Goal: Transaction & Acquisition: Purchase product/service

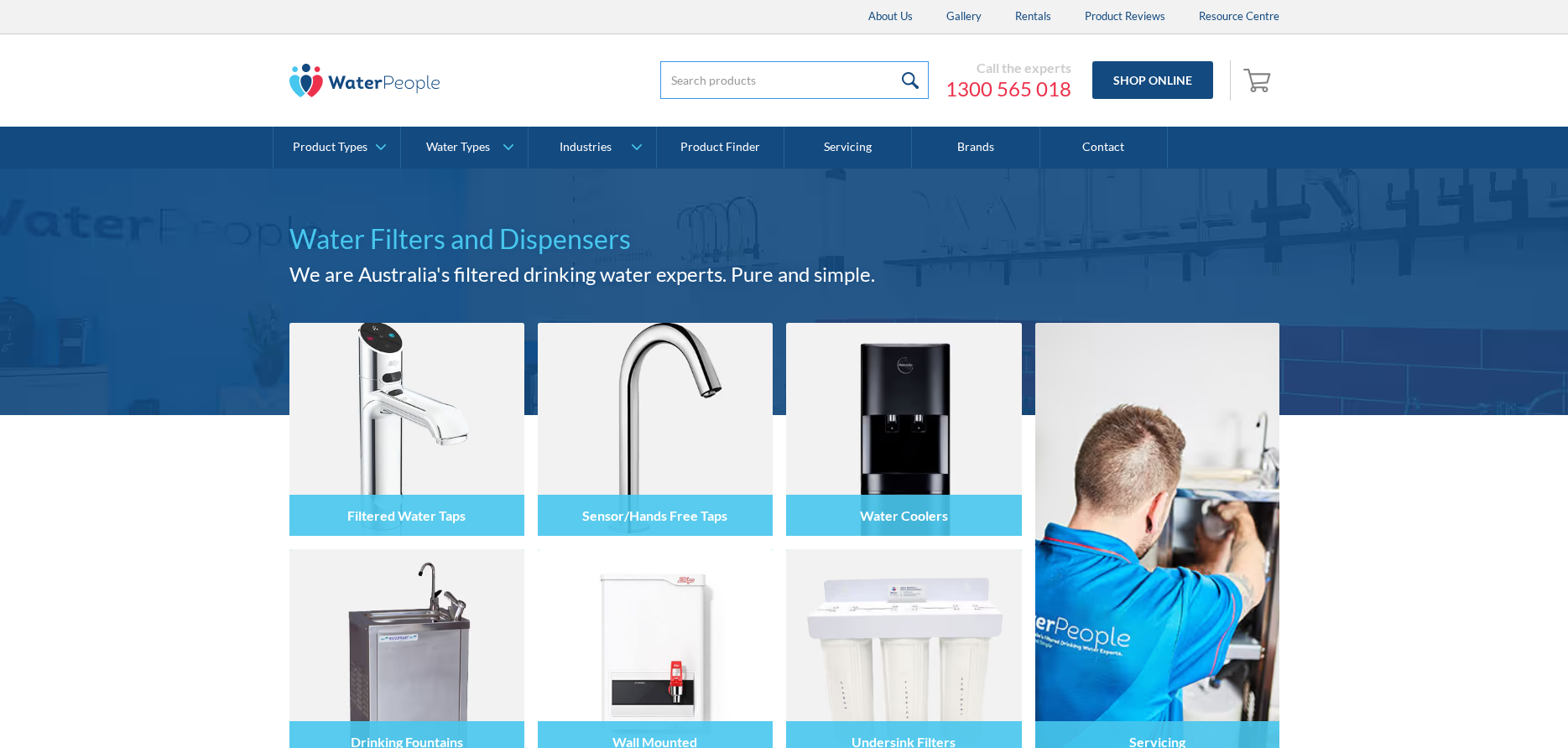
click at [712, 70] on input "search" at bounding box center [794, 79] width 269 height 37
paste input "Billi Sahara BA 320"
type input "Billi Sahara BA 320"
click at [893, 61] on input "submit" at bounding box center [910, 79] width 36 height 37
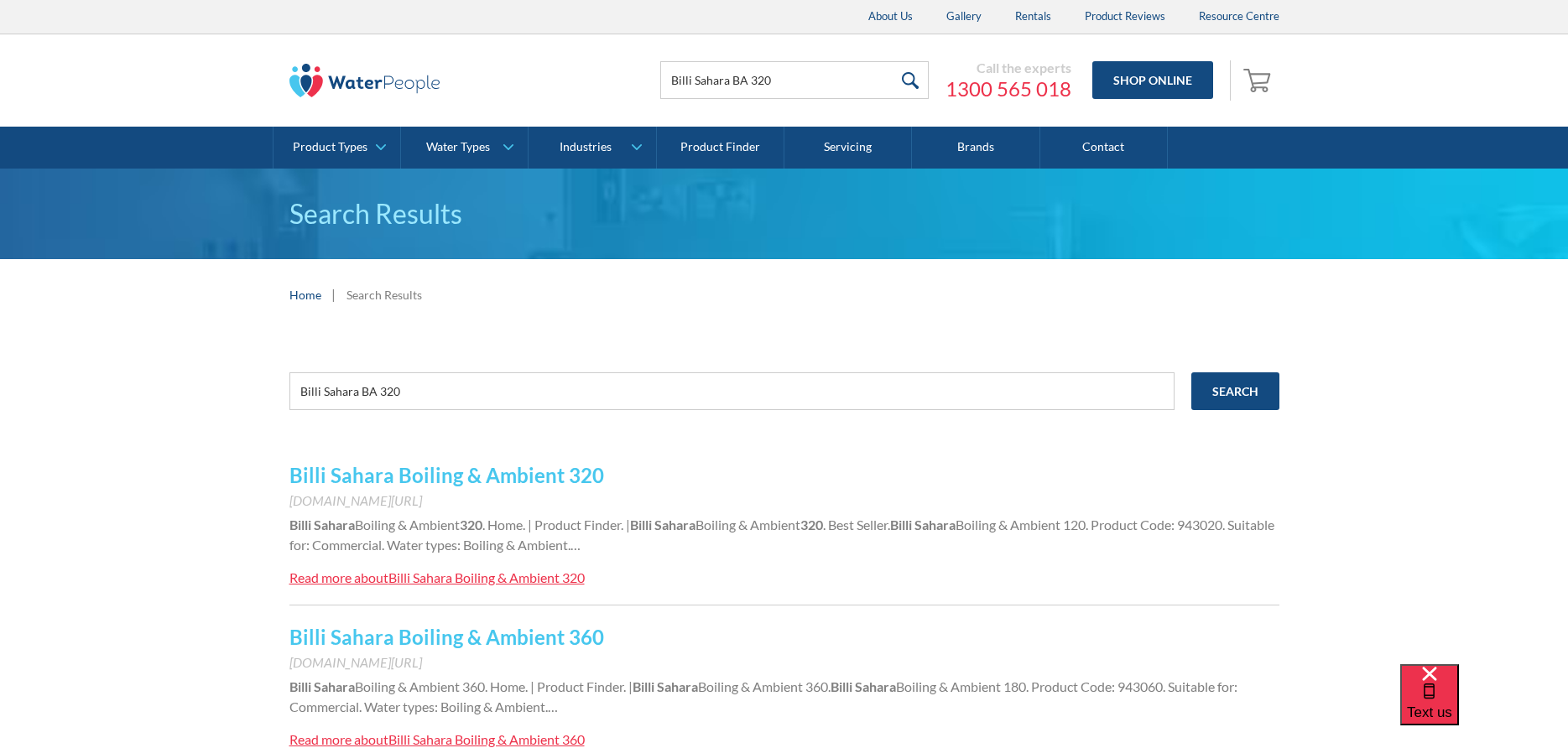
click at [474, 482] on link "Billi Sahara Boiling & Ambient 320" at bounding box center [446, 475] width 314 height 24
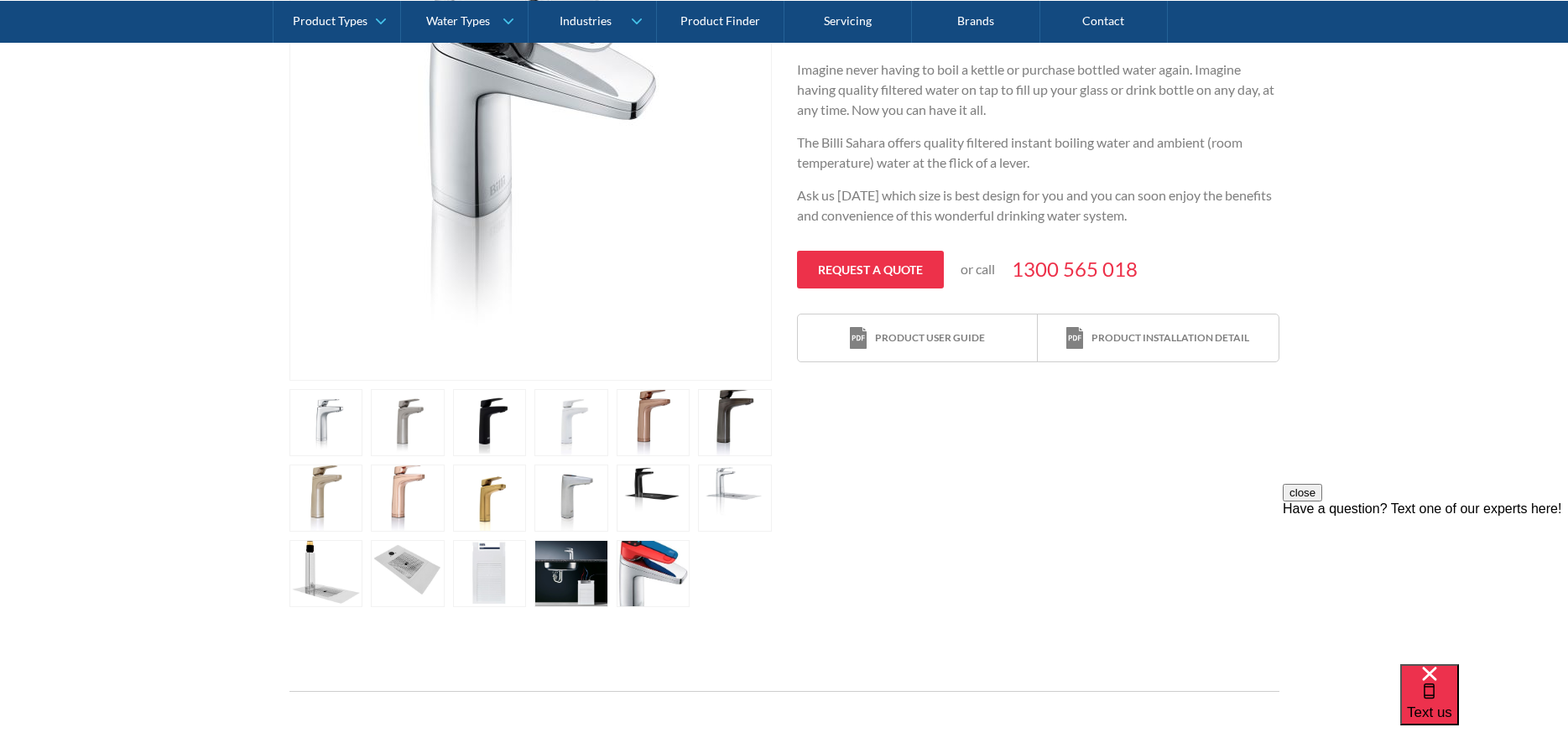
scroll to position [336, 0]
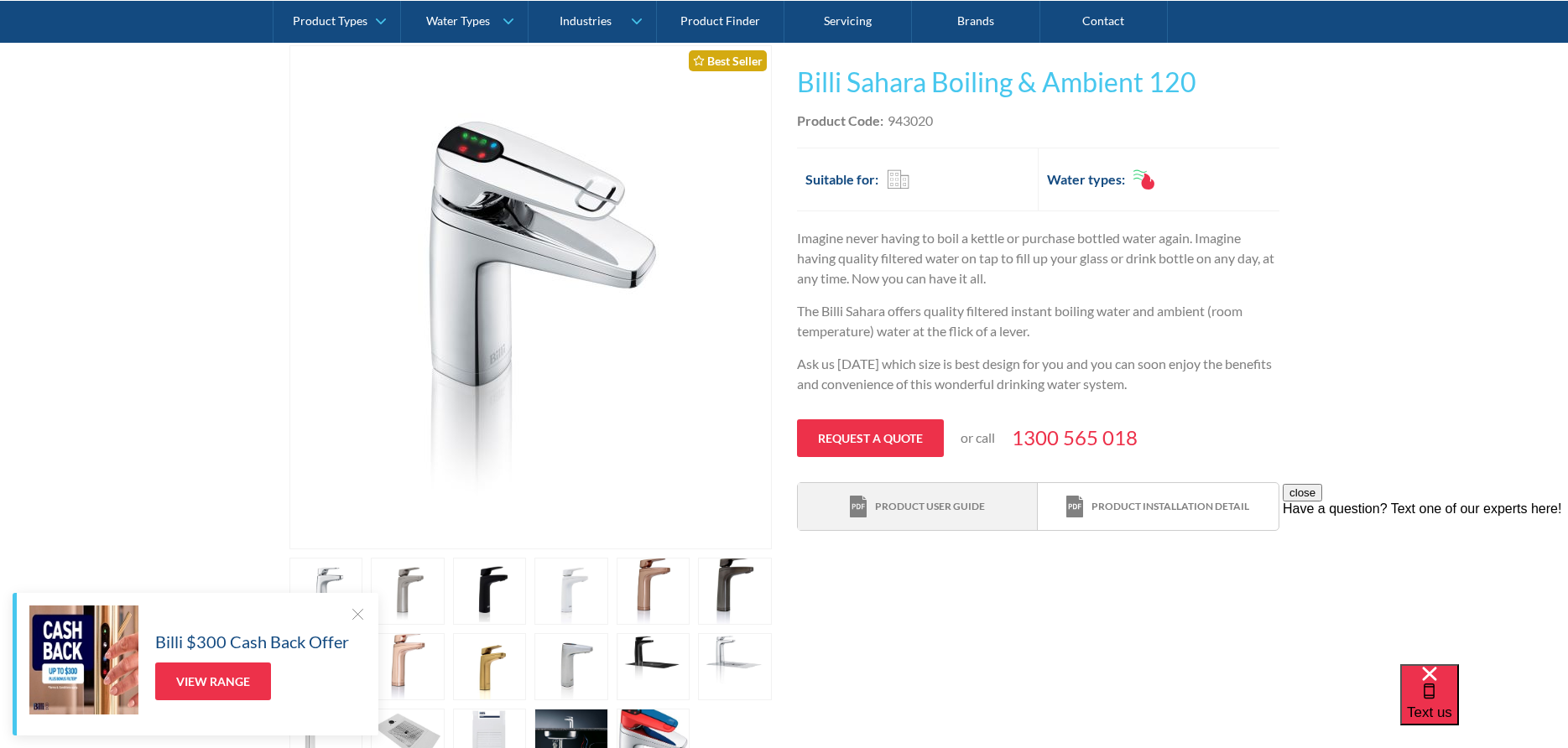
click at [953, 516] on div "Product user guide" at bounding box center [917, 507] width 135 height 22
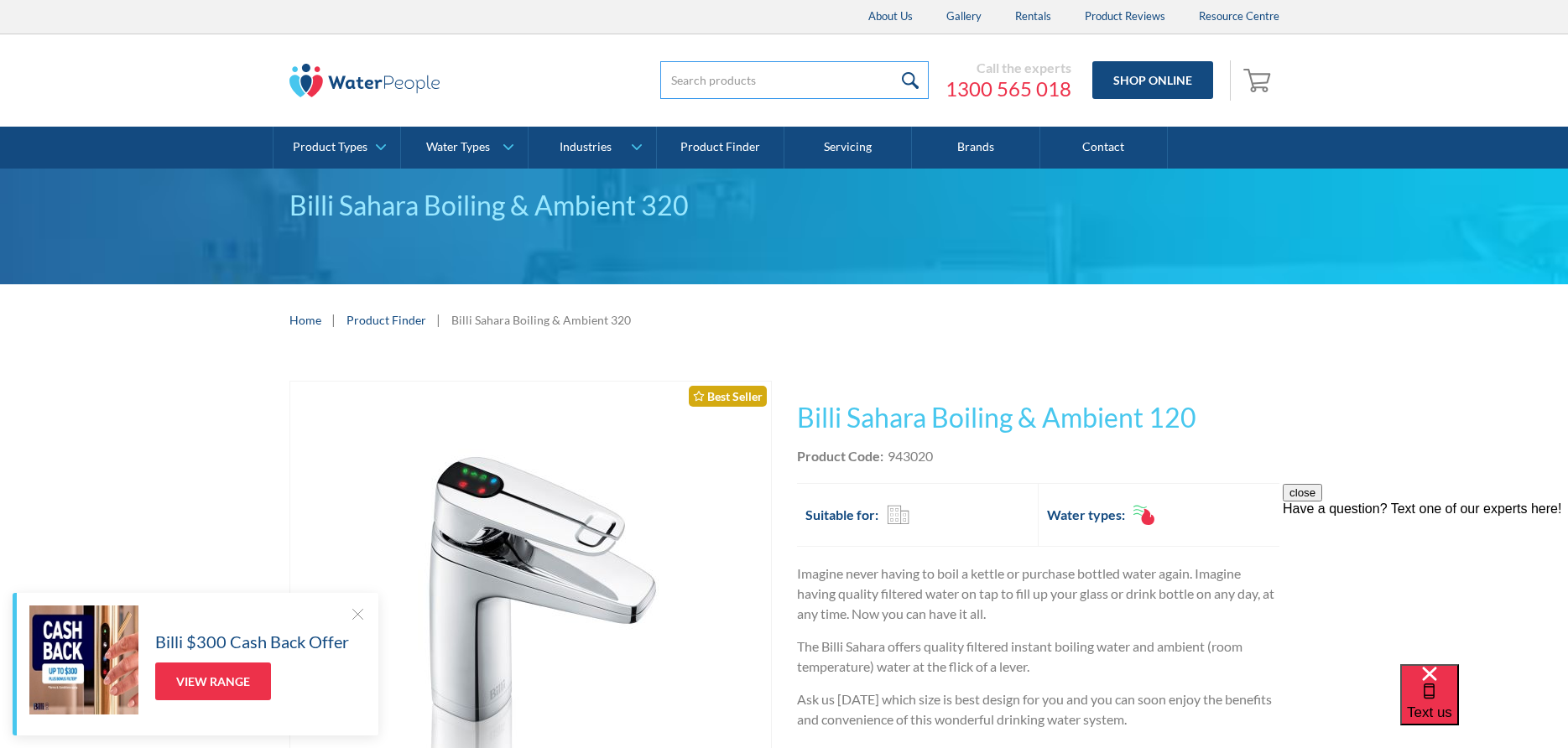
click at [755, 67] on input "search" at bounding box center [794, 79] width 269 height 37
type input "994002"
click at [893, 61] on input "submit" at bounding box center [910, 79] width 36 height 37
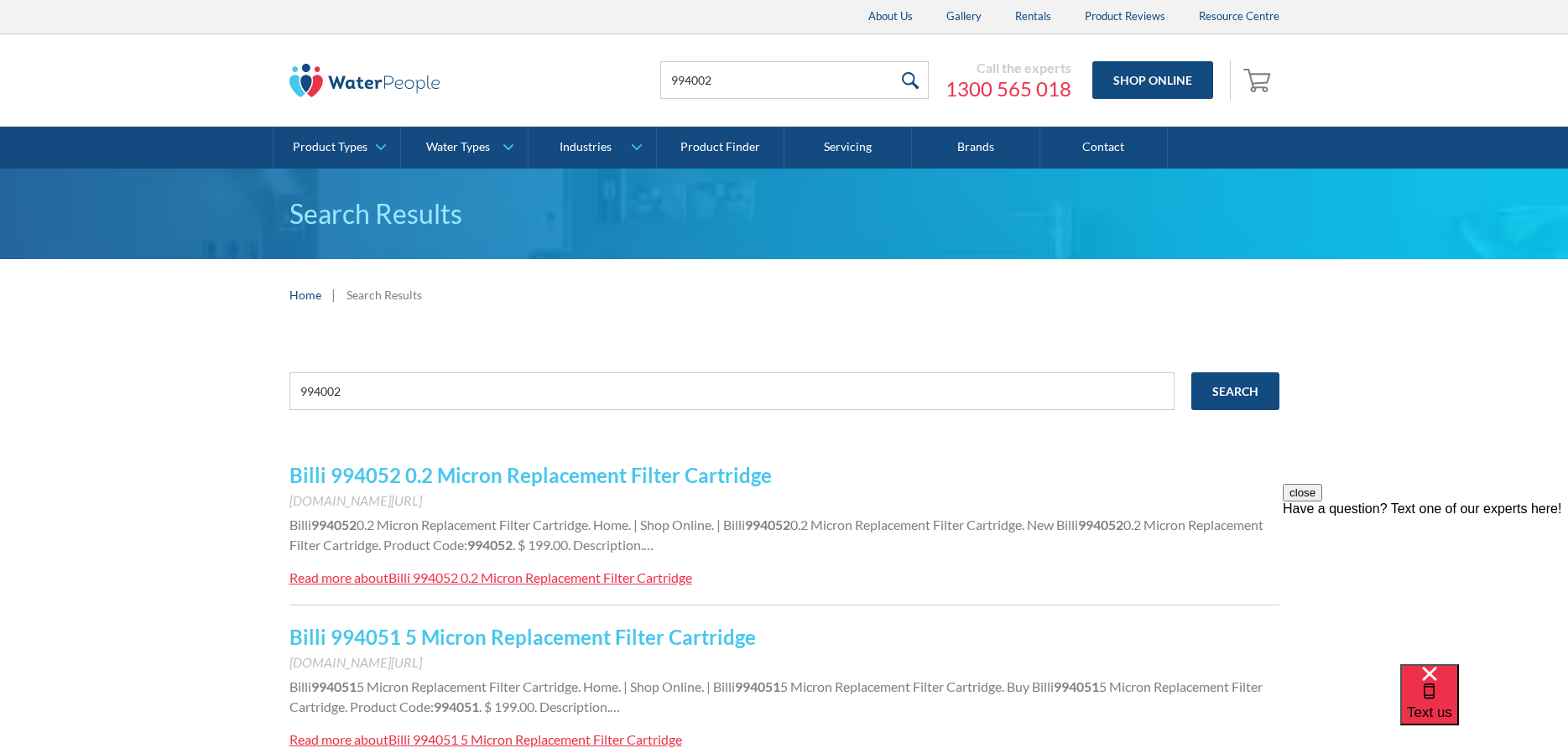
click at [419, 479] on link "Billi 994052 0.2 Micron Replacement Filter Cartridge" at bounding box center [530, 475] width 483 height 24
click at [751, 85] on input "994002" at bounding box center [794, 79] width 269 height 37
type input "994001"
click at [893, 61] on input "submit" at bounding box center [910, 79] width 36 height 37
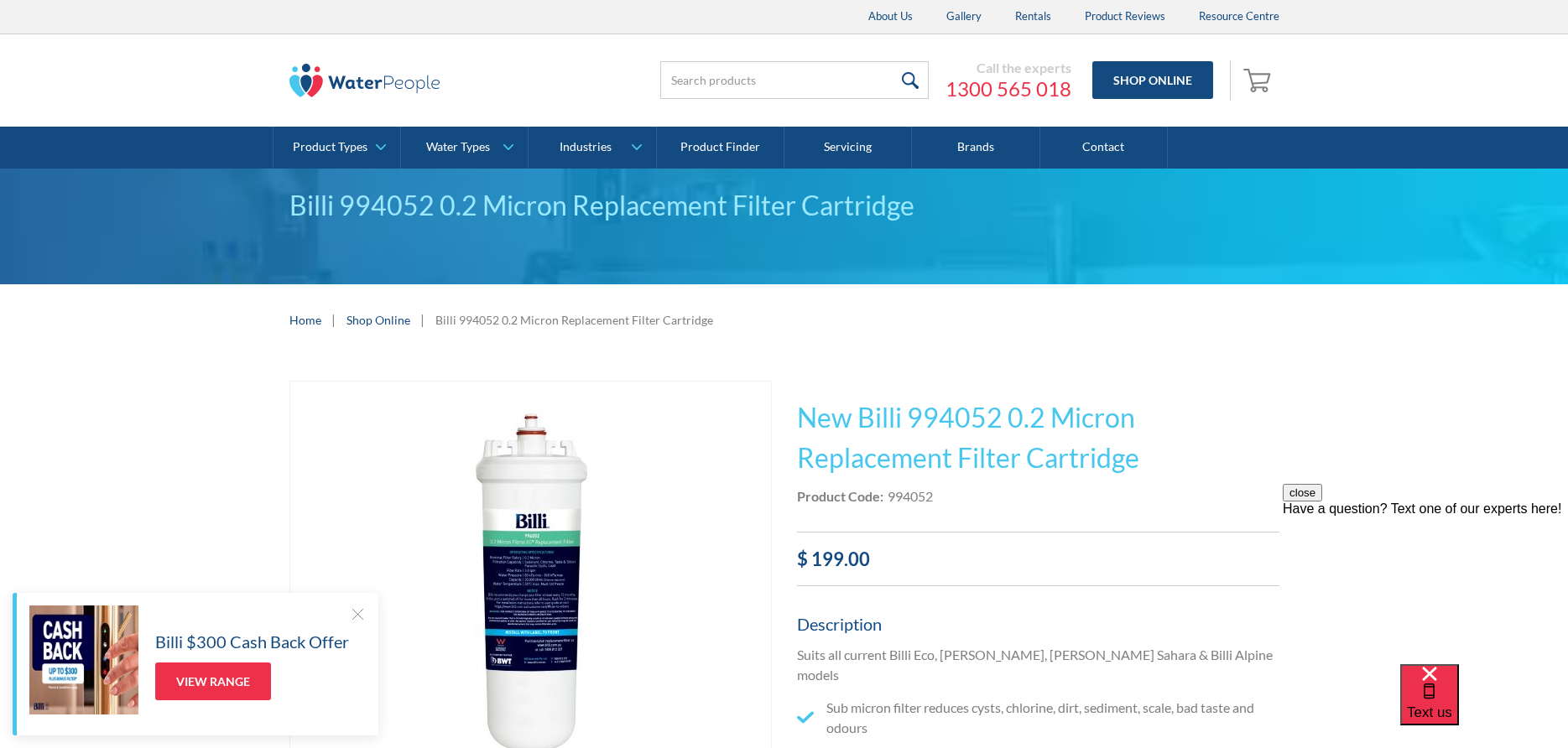
scroll to position [84, 0]
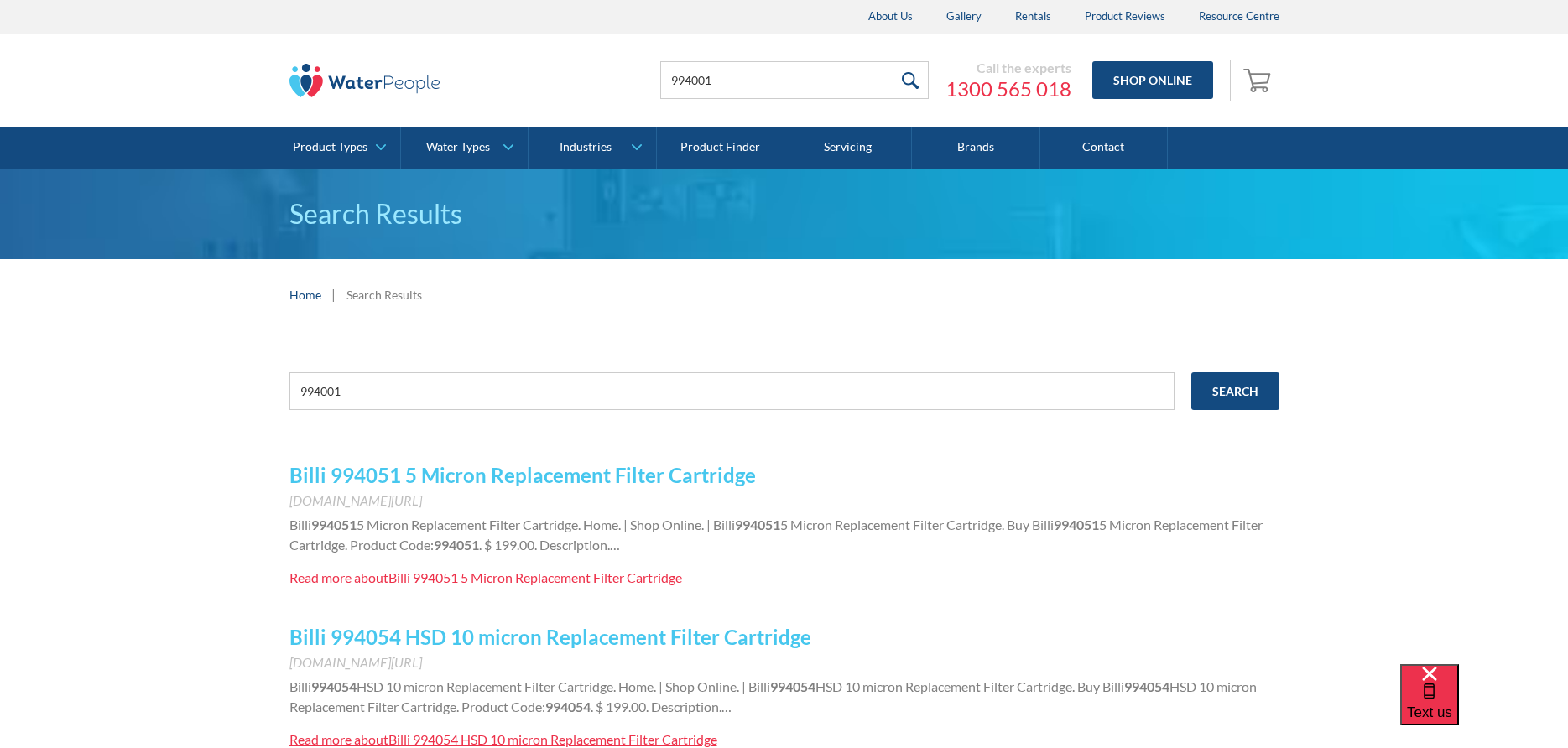
click at [532, 475] on link "Billi 994051 5 Micron Replacement Filter Cartridge" at bounding box center [522, 475] width 467 height 24
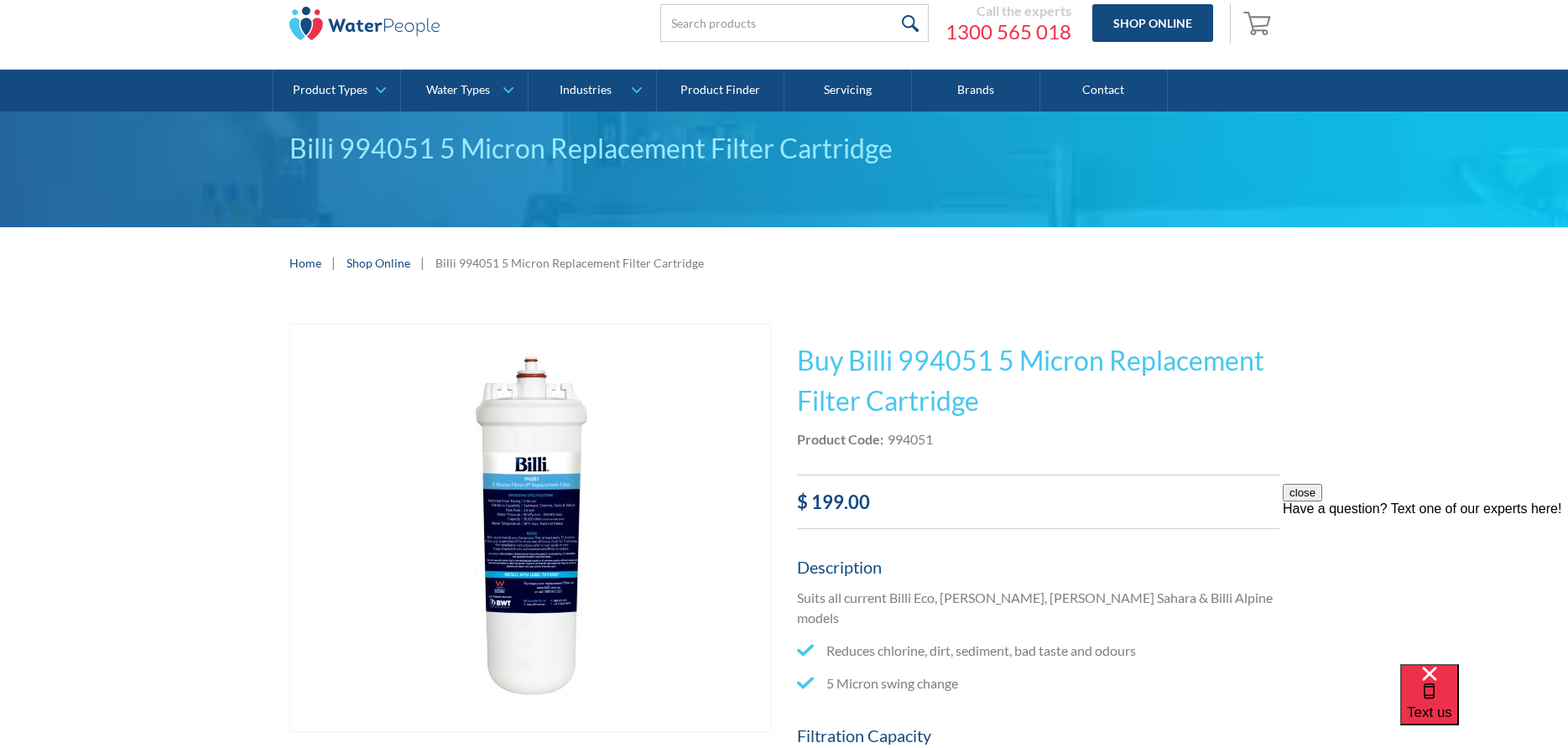
scroll to position [84, 0]
